Goal: Entertainment & Leisure: Consume media (video, audio)

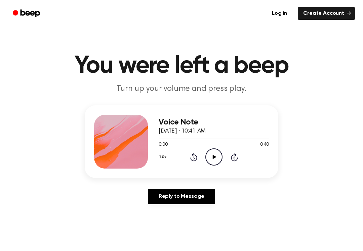
click at [212, 156] on icon "Play Audio" at bounding box center [213, 156] width 17 height 17
click at [212, 154] on icon "Pause Audio" at bounding box center [213, 156] width 17 height 17
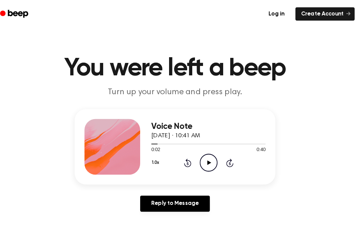
click at [205, 159] on icon "Play Audio" at bounding box center [213, 156] width 17 height 17
click at [212, 155] on icon at bounding box center [213, 157] width 3 height 4
click at [212, 157] on icon at bounding box center [214, 157] width 4 height 4
click at [205, 154] on icon "Pause Audio" at bounding box center [213, 156] width 17 height 17
click at [205, 158] on icon "Play Audio" at bounding box center [213, 156] width 17 height 17
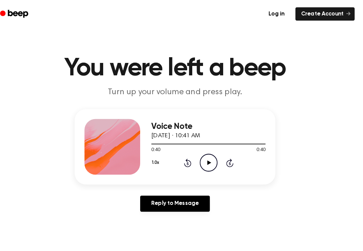
click at [190, 156] on icon "Rewind 5 seconds" at bounding box center [193, 156] width 7 height 9
click at [190, 155] on icon "Rewind 5 seconds" at bounding box center [193, 156] width 7 height 9
click at [190, 154] on icon "Rewind 5 seconds" at bounding box center [193, 156] width 7 height 9
click at [190, 157] on icon "Rewind 5 seconds" at bounding box center [193, 156] width 7 height 9
click at [190, 161] on icon "Rewind 5 seconds" at bounding box center [193, 156] width 7 height 9
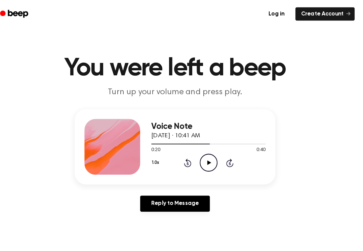
click at [183, 162] on div "1.0x Rewind 5 seconds Play Audio Skip 5 seconds" at bounding box center [214, 156] width 110 height 17
click at [190, 161] on icon "Rewind 5 seconds" at bounding box center [193, 156] width 7 height 9
click at [186, 164] on div "1.0x Rewind 5 seconds Play Audio Skip 5 seconds" at bounding box center [214, 156] width 110 height 17
click at [190, 159] on icon "Rewind 5 seconds" at bounding box center [193, 156] width 7 height 9
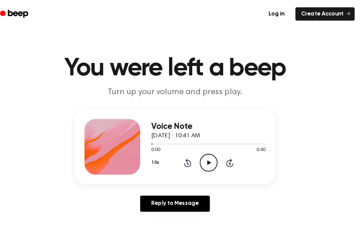
click at [175, 159] on div "1.0x Rewind 5 seconds Play Audio Skip 5 seconds" at bounding box center [214, 156] width 110 height 17
click at [205, 163] on icon "Play Audio" at bounding box center [213, 156] width 17 height 17
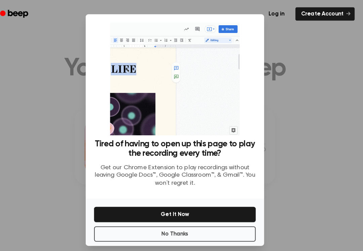
click at [166, 227] on button "No Thanks" at bounding box center [181, 225] width 156 height 15
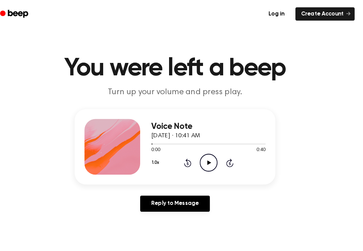
click at [166, 227] on main "You were left a beep Turn up your volume and press play. Voice Note [DATE] · 10…" at bounding box center [181, 207] width 363 height 414
click at [205, 154] on icon "Play Audio" at bounding box center [213, 156] width 17 height 17
click at [212, 155] on icon at bounding box center [213, 157] width 3 height 4
click at [190, 156] on icon "Rewind 5 seconds" at bounding box center [193, 156] width 7 height 9
click at [190, 161] on icon "Rewind 5 seconds" at bounding box center [193, 156] width 7 height 9
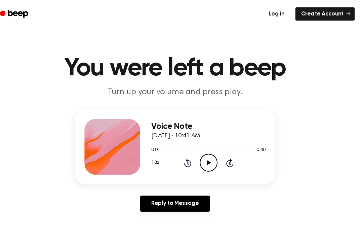
click at [179, 162] on div "1.0x Rewind 5 seconds Play Audio Skip 5 seconds" at bounding box center [214, 156] width 110 height 17
click at [212, 156] on icon at bounding box center [214, 157] width 4 height 4
click at [212, 158] on icon at bounding box center [213, 157] width 3 height 4
click at [330, 240] on main "You were left a beep Turn up your volume and press play. Voice Note [DATE] · 10…" at bounding box center [181, 207] width 363 height 414
